Goal: Task Accomplishment & Management: Use online tool/utility

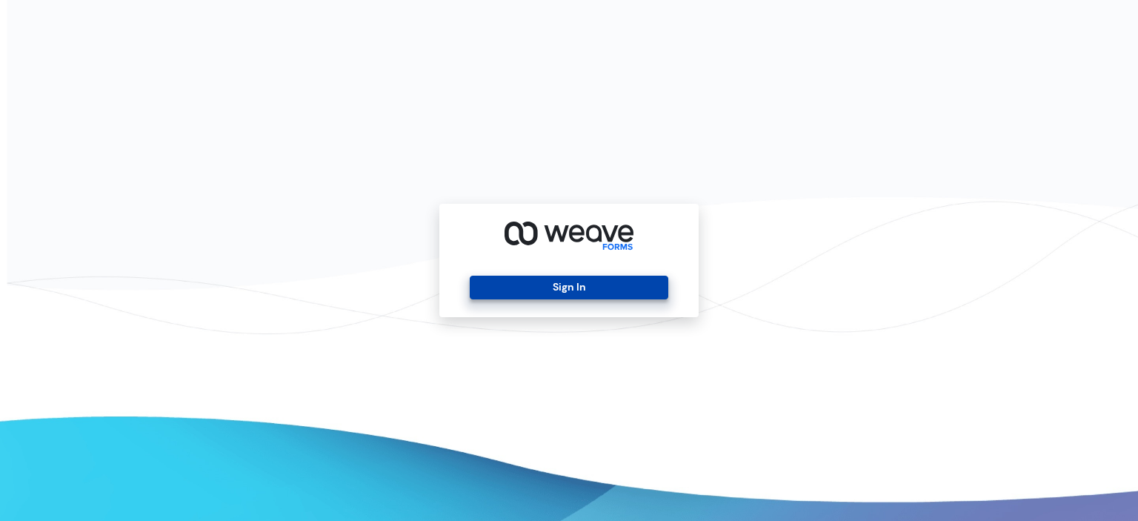
click at [564, 289] on button "Sign In" at bounding box center [569, 288] width 198 height 24
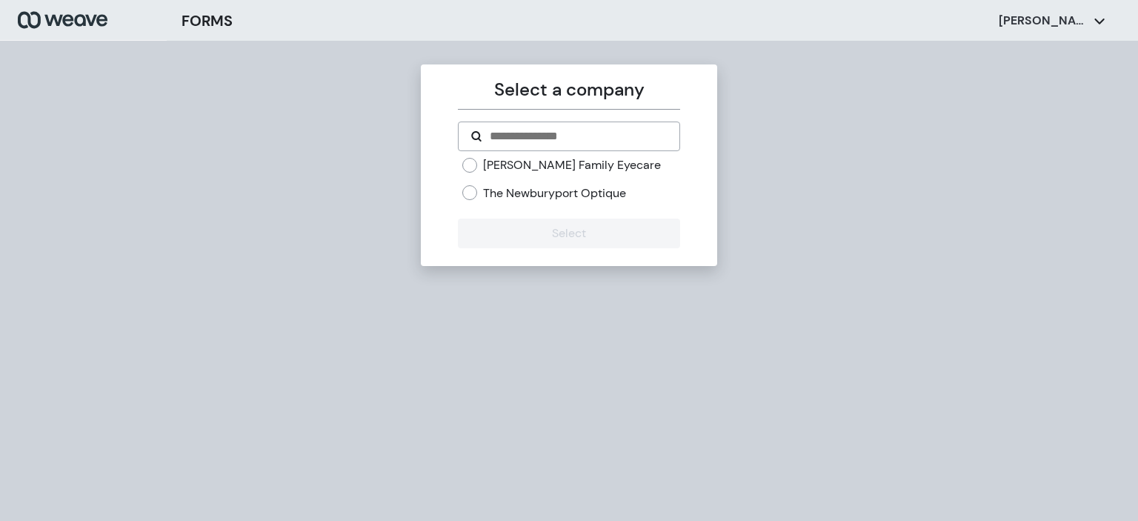
click at [490, 169] on label "[PERSON_NAME] Family Eyecare" at bounding box center [572, 165] width 178 height 16
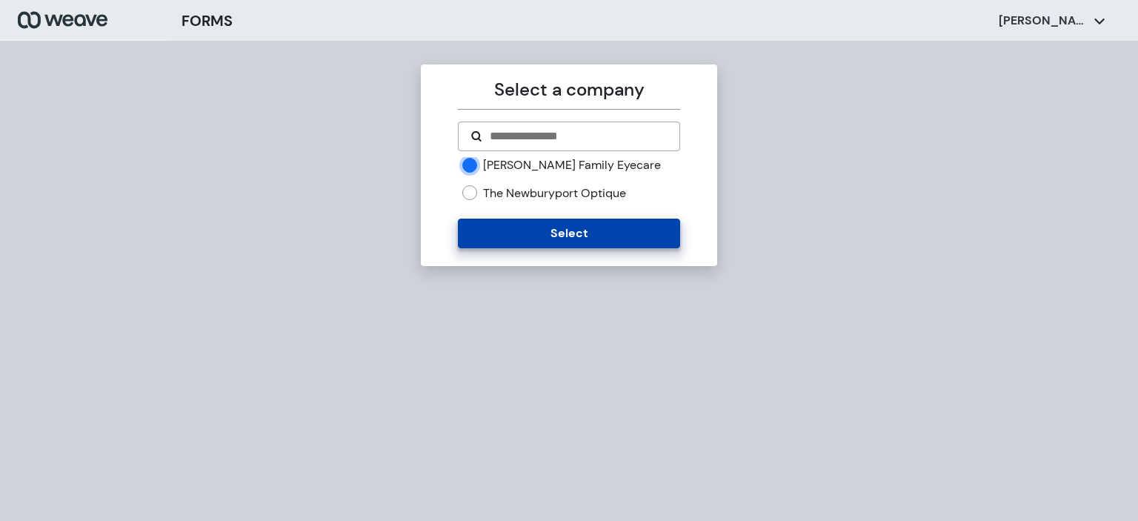
click at [472, 230] on button "Select" at bounding box center [568, 233] width 221 height 30
